Goal: Task Accomplishment & Management: Manage account settings

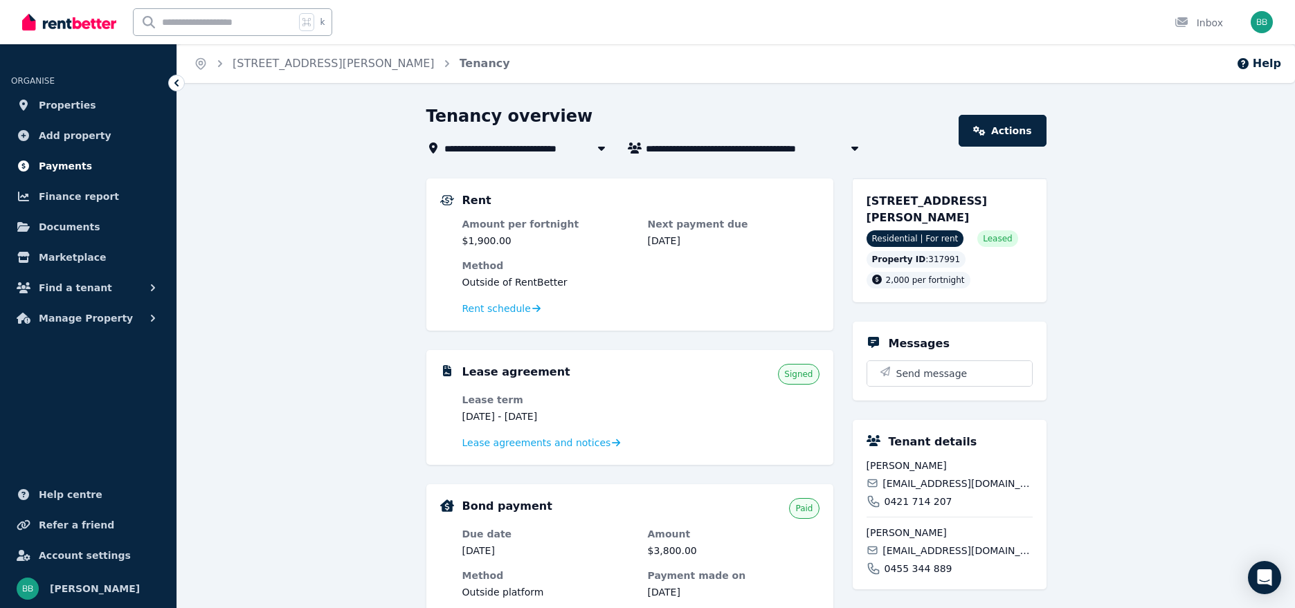
click at [56, 171] on span "Payments" at bounding box center [65, 166] width 53 height 17
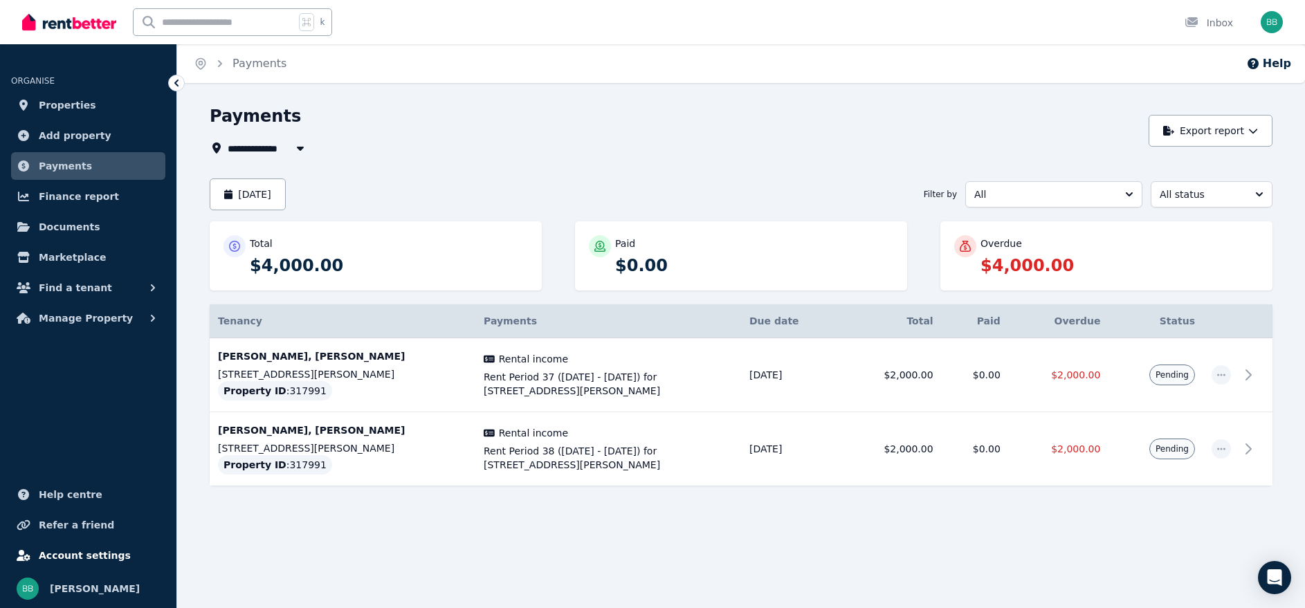
click at [101, 559] on span "Account settings" at bounding box center [85, 555] width 92 height 17
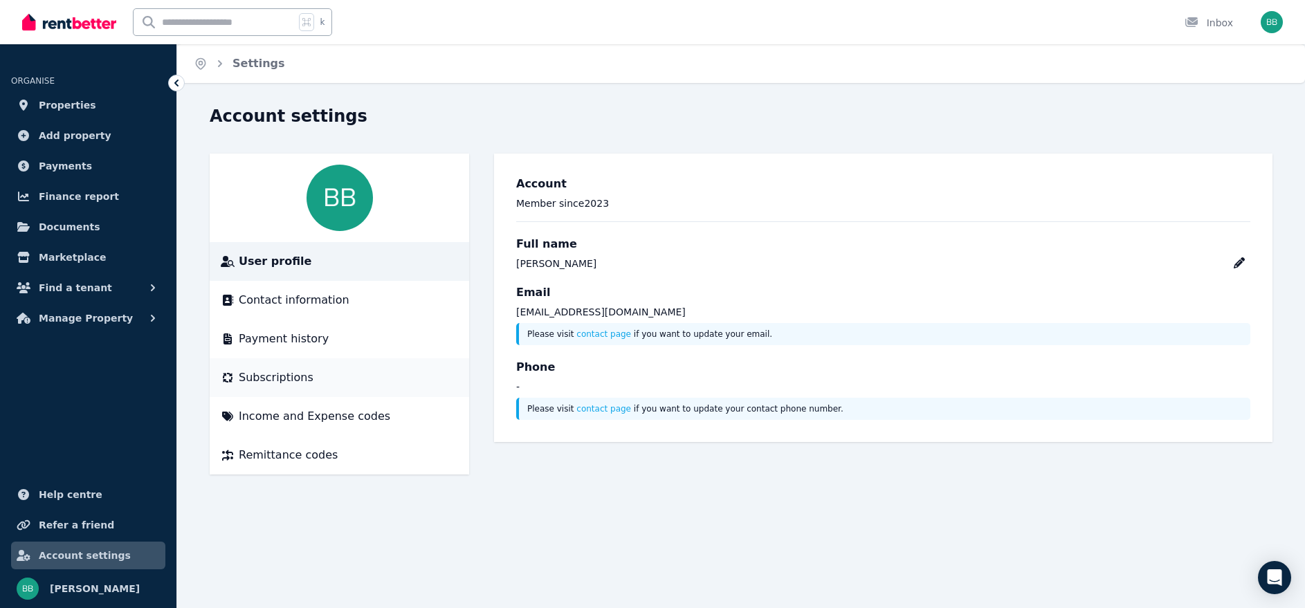
click at [274, 380] on span "Subscriptions" at bounding box center [276, 378] width 75 height 17
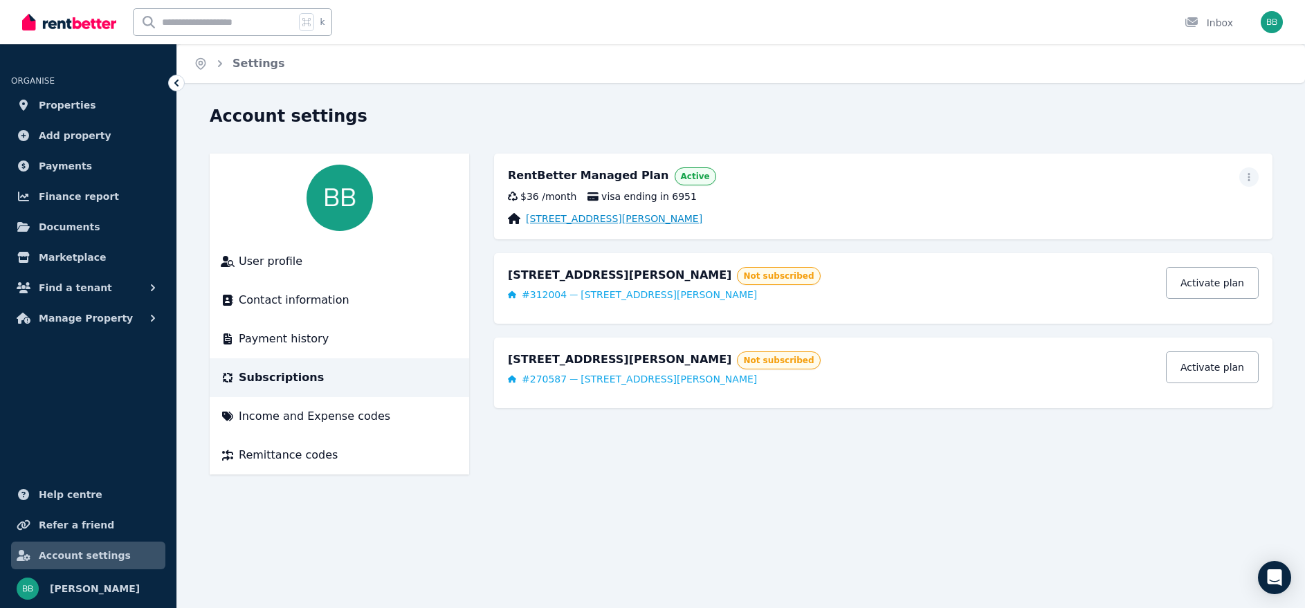
click at [604, 217] on link "[STREET_ADDRESS][PERSON_NAME]" at bounding box center [614, 219] width 176 height 14
click at [641, 198] on span "visa ending in 6951" at bounding box center [642, 197] width 109 height 14
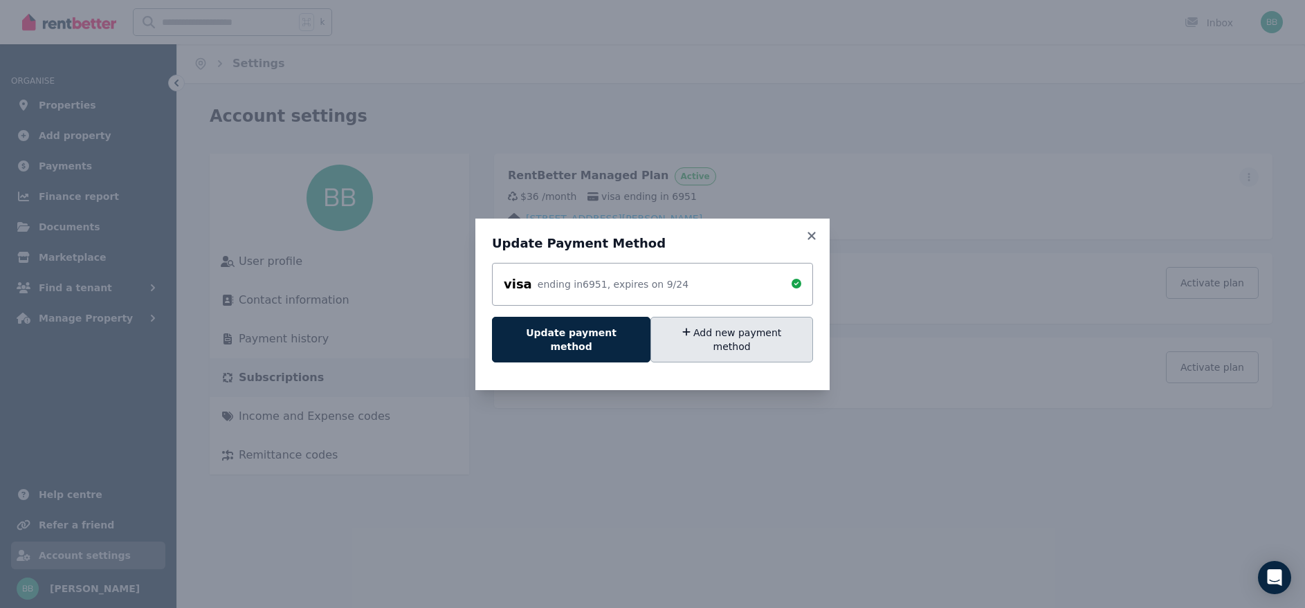
click at [702, 343] on button "Add new payment method" at bounding box center [732, 340] width 163 height 46
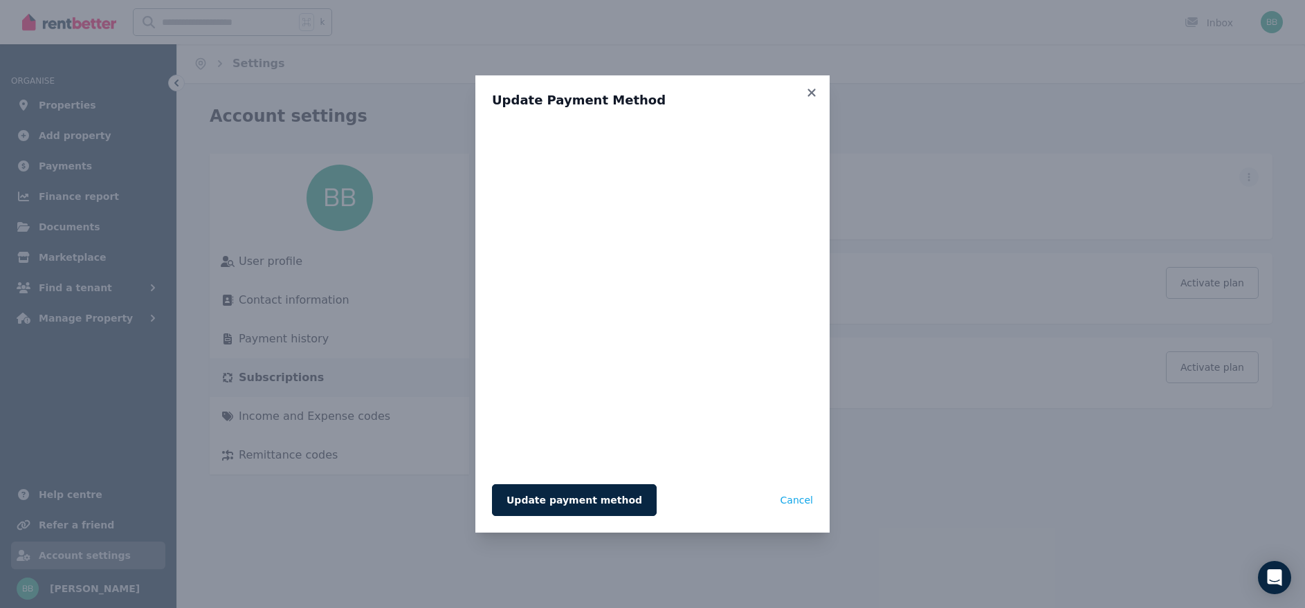
click at [709, 498] on div "Update payment method Cancel" at bounding box center [652, 500] width 321 height 32
click at [579, 499] on button "Update payment method" at bounding box center [574, 500] width 165 height 32
